Goal: Information Seeking & Learning: Learn about a topic

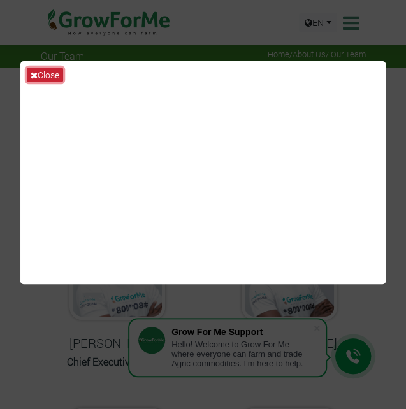
click at [34, 71] on icon at bounding box center [34, 75] width 7 height 9
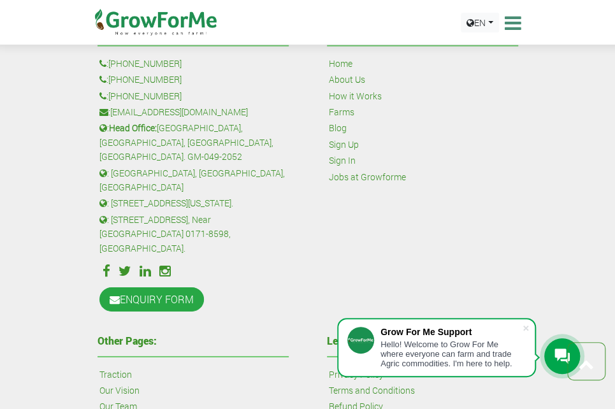
scroll to position [1391, 0]
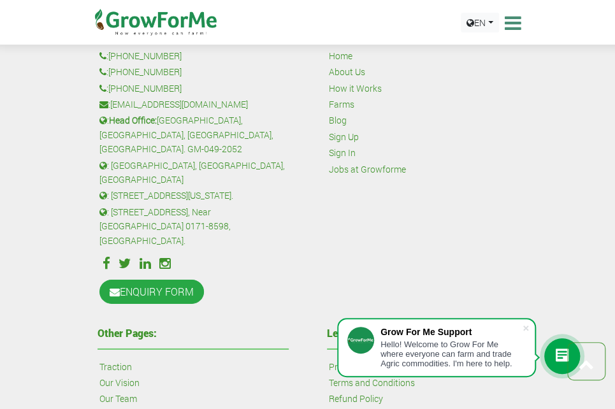
click at [350, 79] on link "About Us" at bounding box center [347, 72] width 36 height 14
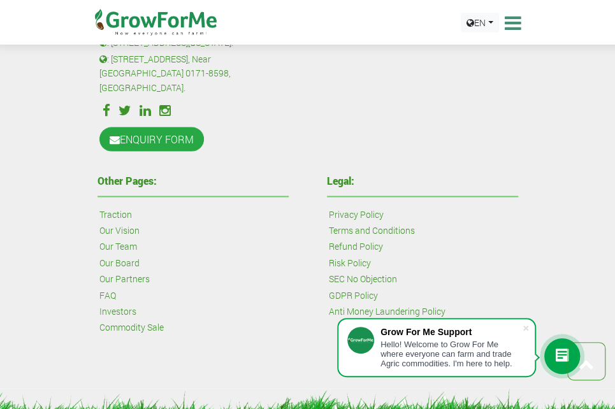
scroll to position [795, 0]
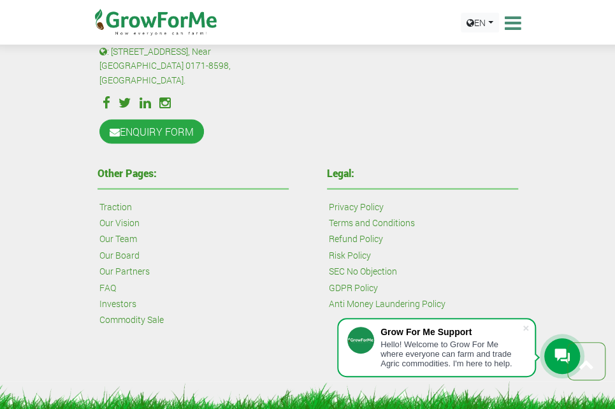
click at [113, 216] on link "Our Vision" at bounding box center [119, 223] width 40 height 14
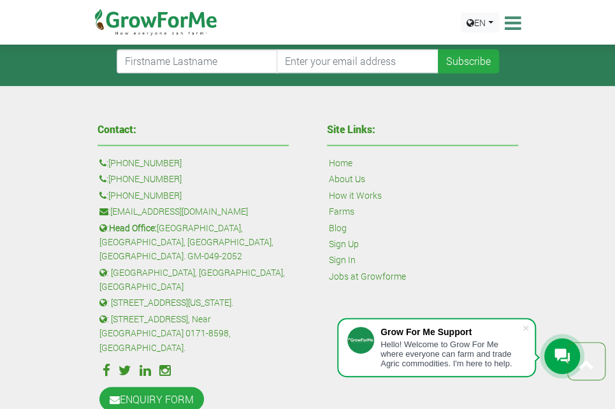
scroll to position [527, 0]
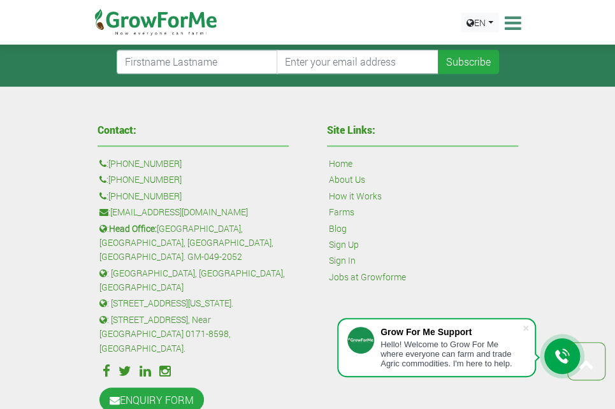
click at [80, 135] on div "Contact: : +1 38 532 73478 : +447868813772 : +233 24 243 6884 : sales@growforme…" at bounding box center [193, 270] width 230 height 302
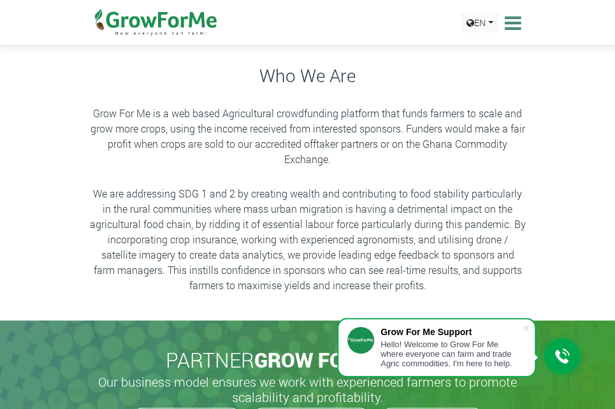
scroll to position [0, 0]
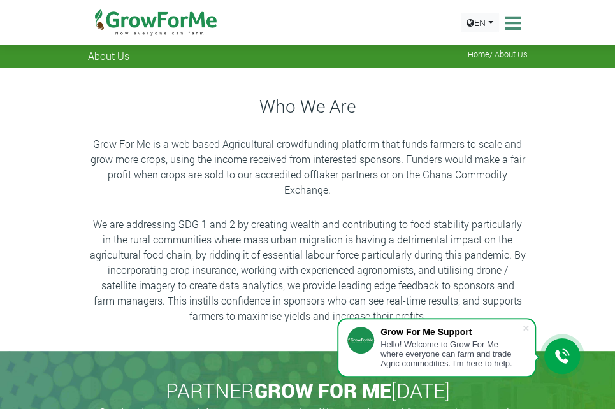
click at [501, 194] on p "Grow For Me is a web based Agricultural crowdfunding platform that funds farmer…" at bounding box center [308, 166] width 436 height 61
